Goal: Information Seeking & Learning: Learn about a topic

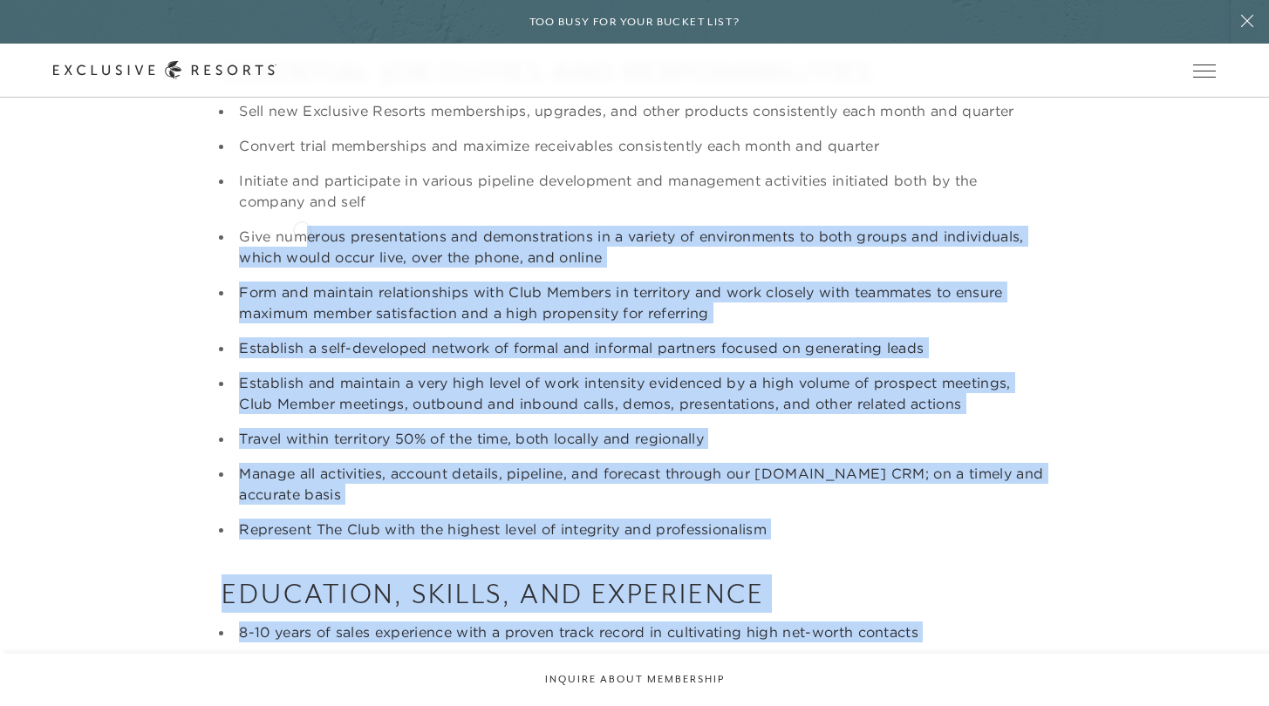
scroll to position [312, 0]
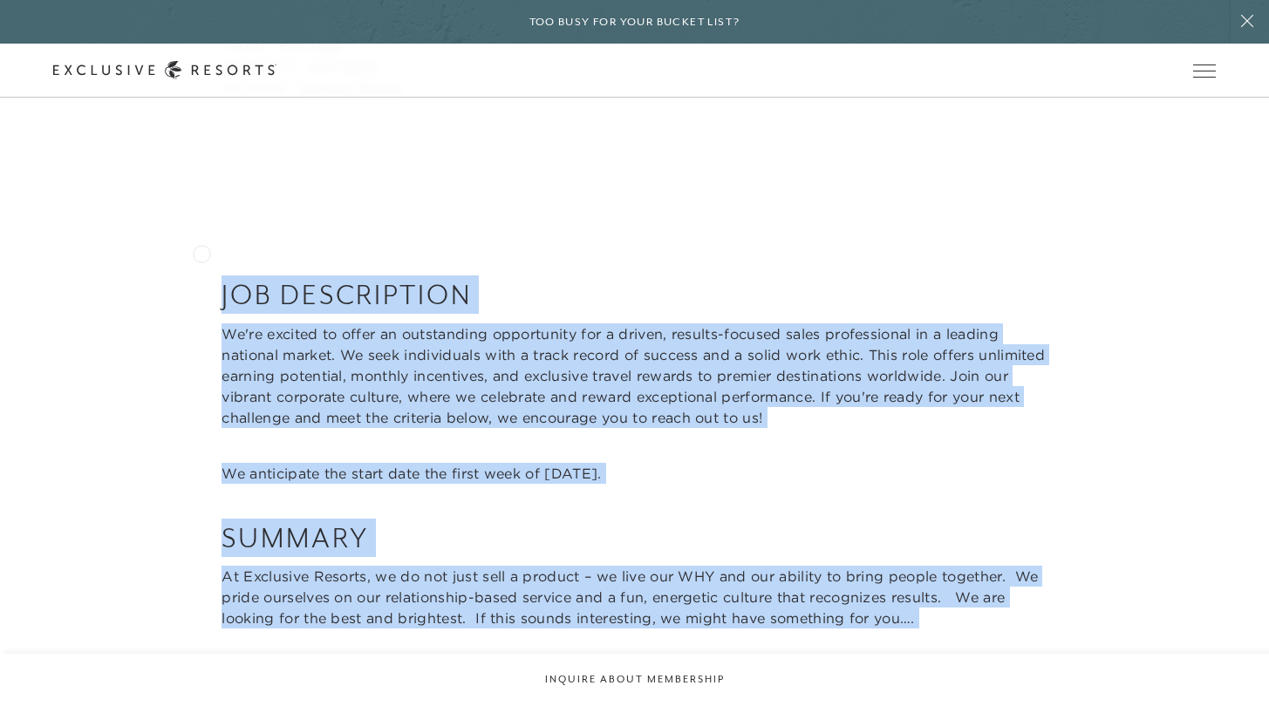
drag, startPoint x: 783, startPoint y: 525, endPoint x: 201, endPoint y: 252, distance: 642.5
copy div "LOR IPSUMDOLORS Am'co adipisc el seddo ei temporincid utlaboreetd mag a enimad,…"
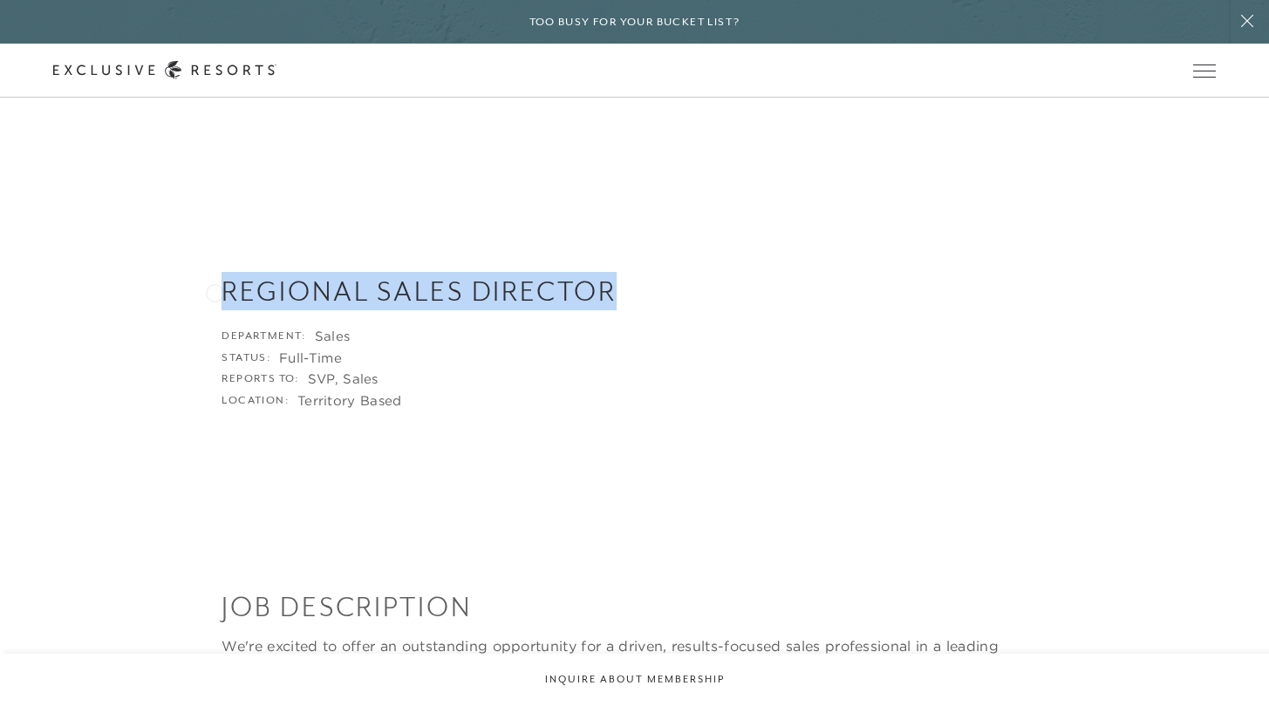
drag, startPoint x: 628, startPoint y: 284, endPoint x: 213, endPoint y: 291, distance: 415.1
click at [213, 291] on div "Regional Sales Director Department: Sales Status: Full-Time Reports to: SVP, Sa…" at bounding box center [634, 340] width 1162 height 137
copy h3 "Regional Sales Director"
drag, startPoint x: 646, startPoint y: 293, endPoint x: 247, endPoint y: 271, distance: 400.0
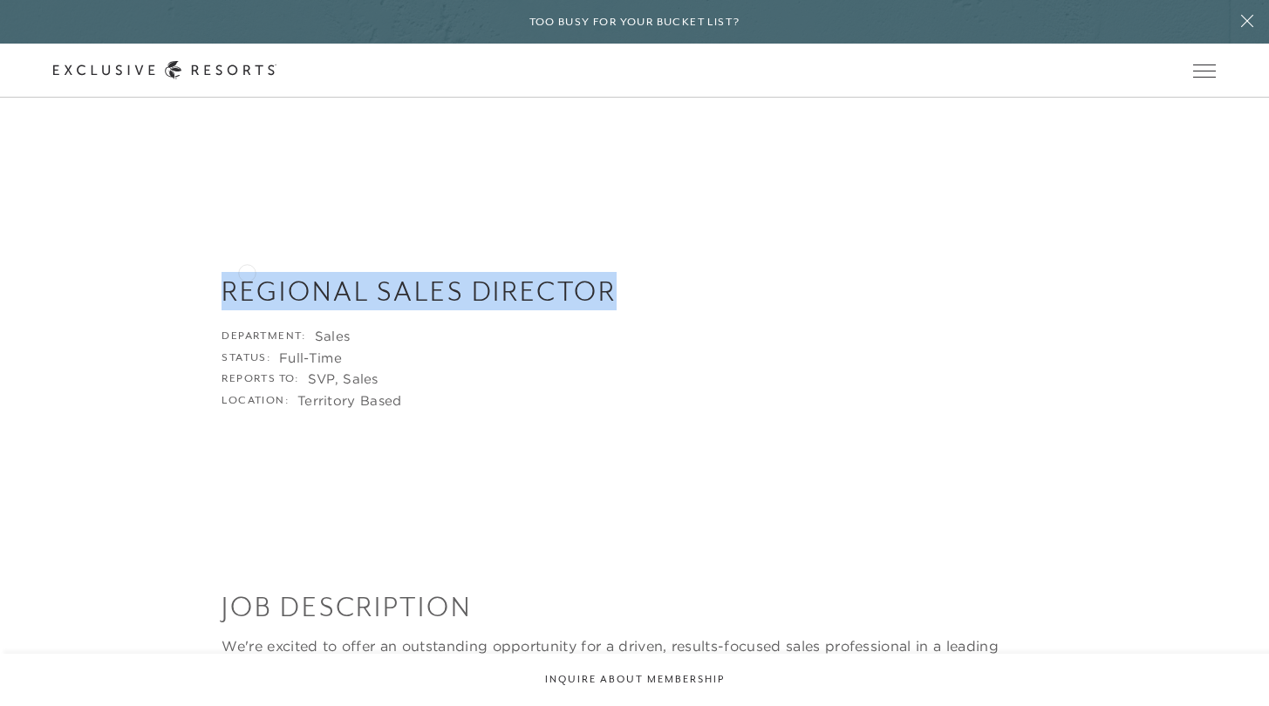
click at [247, 271] on div "Regional Sales Director Department: Sales Status: Full-Time Reports to: SVP, Sa…" at bounding box center [634, 299] width 1269 height 228
copy h3 "Regional Sales Director"
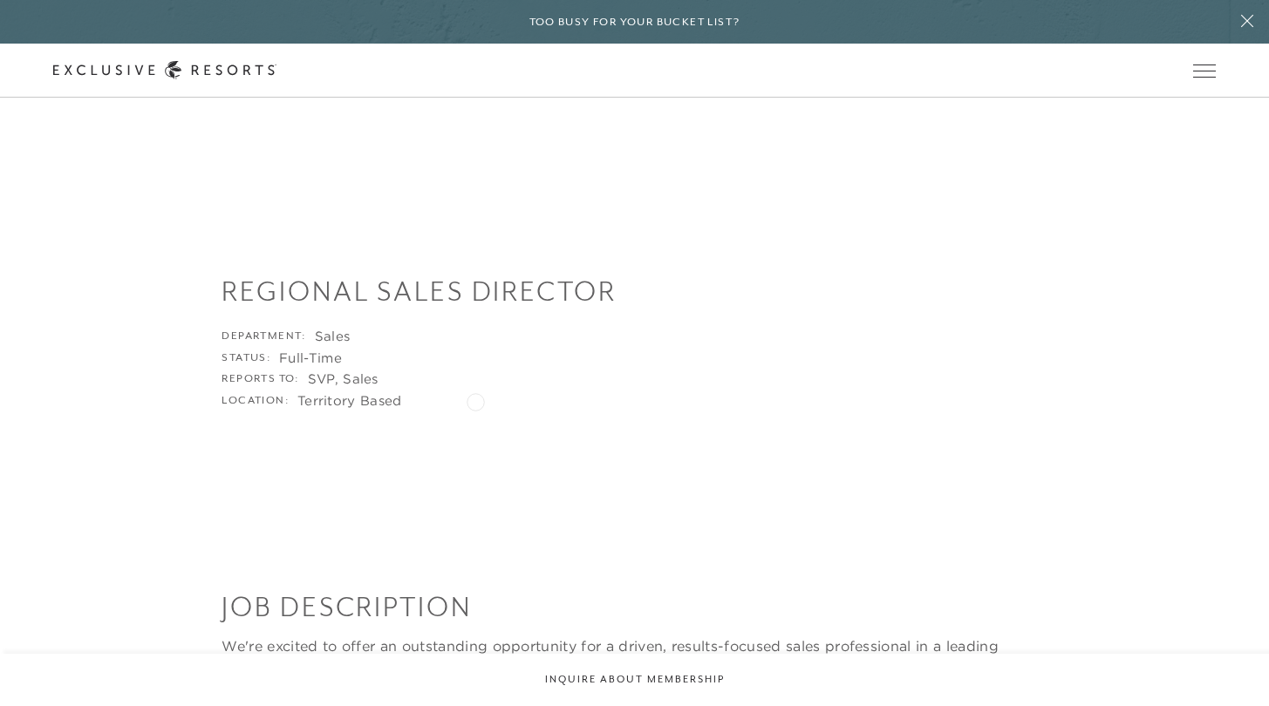
click at [480, 401] on li "Location: Territory Based" at bounding box center [633, 400] width 825 height 17
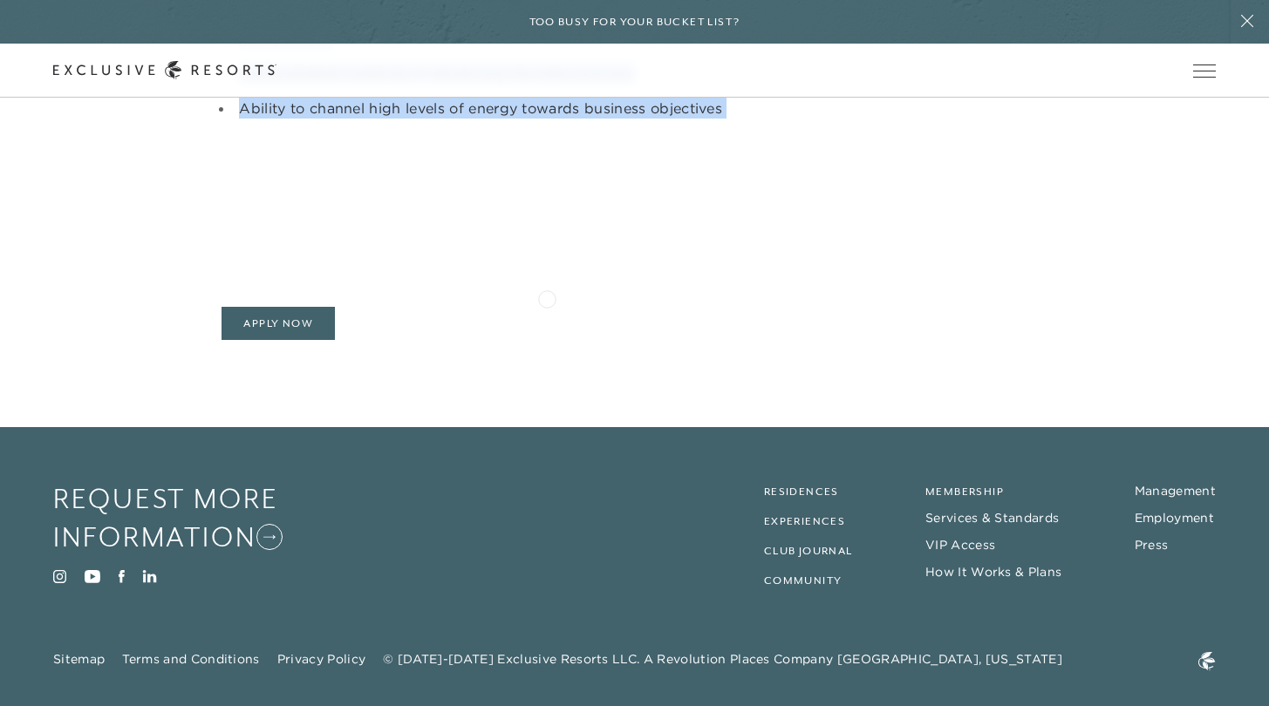
scroll to position [1632, 0]
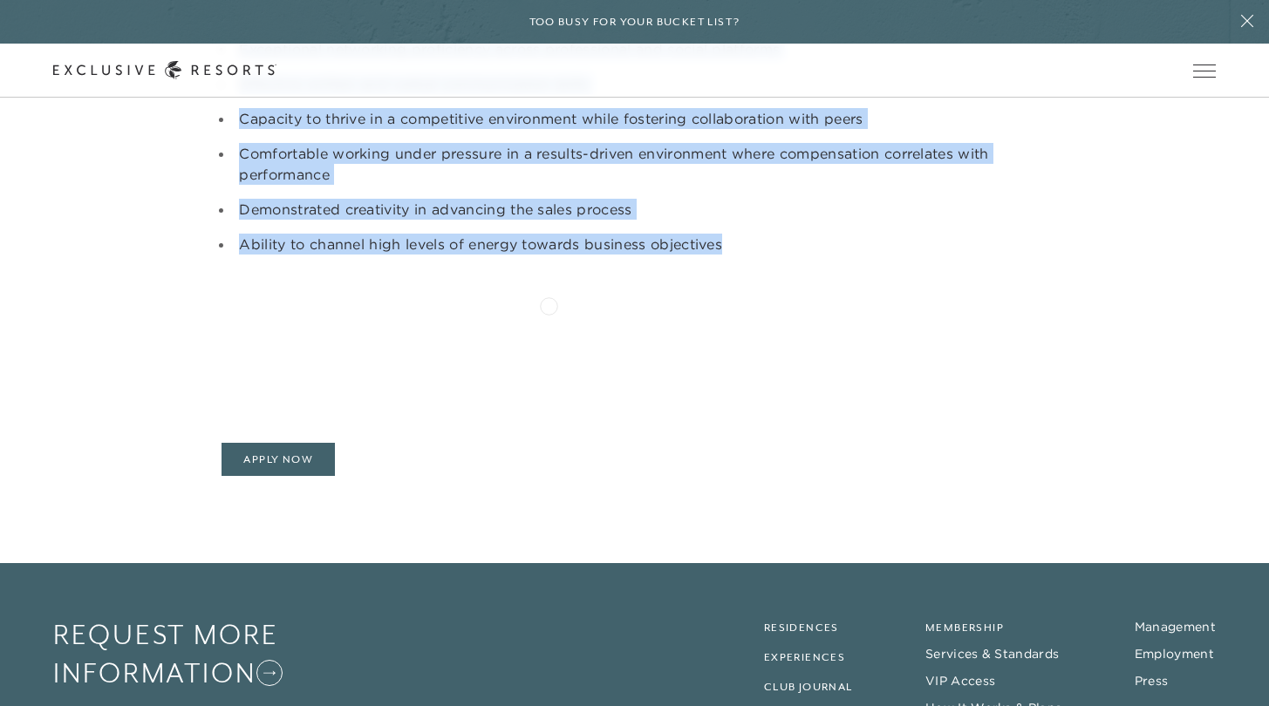
drag, startPoint x: 217, startPoint y: 468, endPoint x: 548, endPoint y: 304, distance: 369.7
copy div "Lo'ip dolorsi am conse ad elitseddoei temporincid utl e dolore, magnaal-enimadm…"
